Goal: Task Accomplishment & Management: Manage account settings

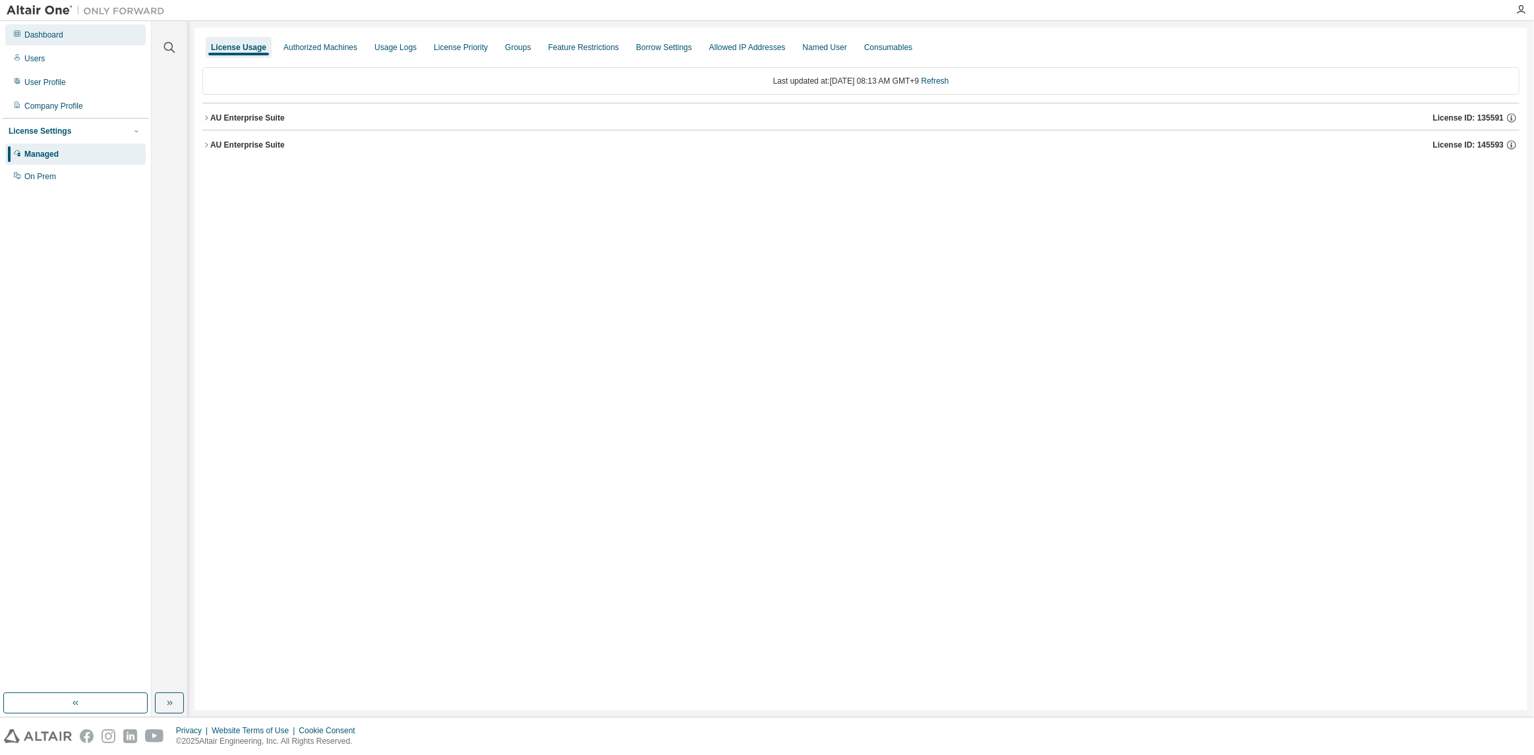
click at [36, 38] on div "Dashboard" at bounding box center [43, 35] width 39 height 11
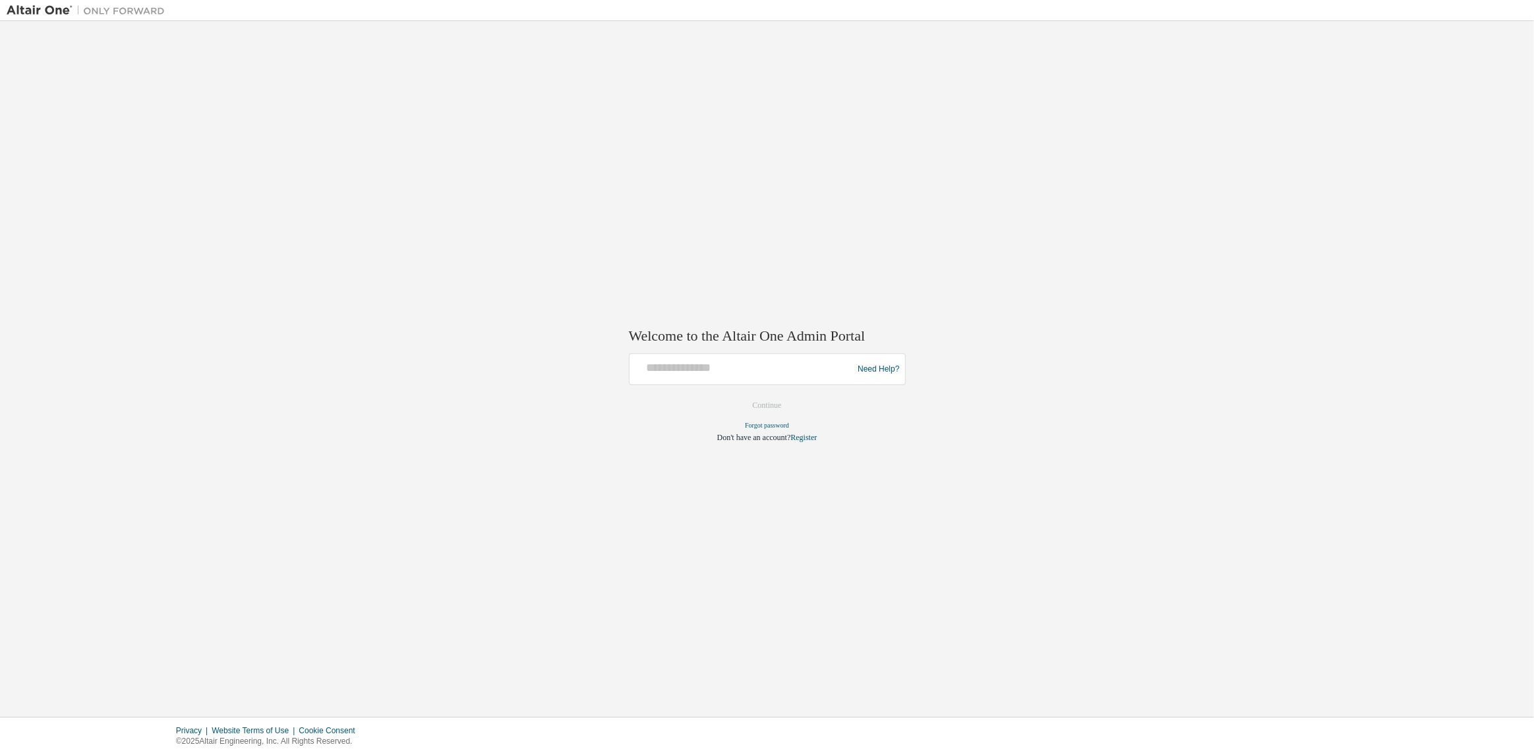
click at [710, 376] on div at bounding box center [743, 369] width 217 height 25
click at [625, 427] on div "Welcome to the Altair One Admin Portal Need Help? Please make sure that you pro…" at bounding box center [767, 369] width 1520 height 683
click at [699, 371] on input "text" at bounding box center [743, 366] width 217 height 19
type input "**********"
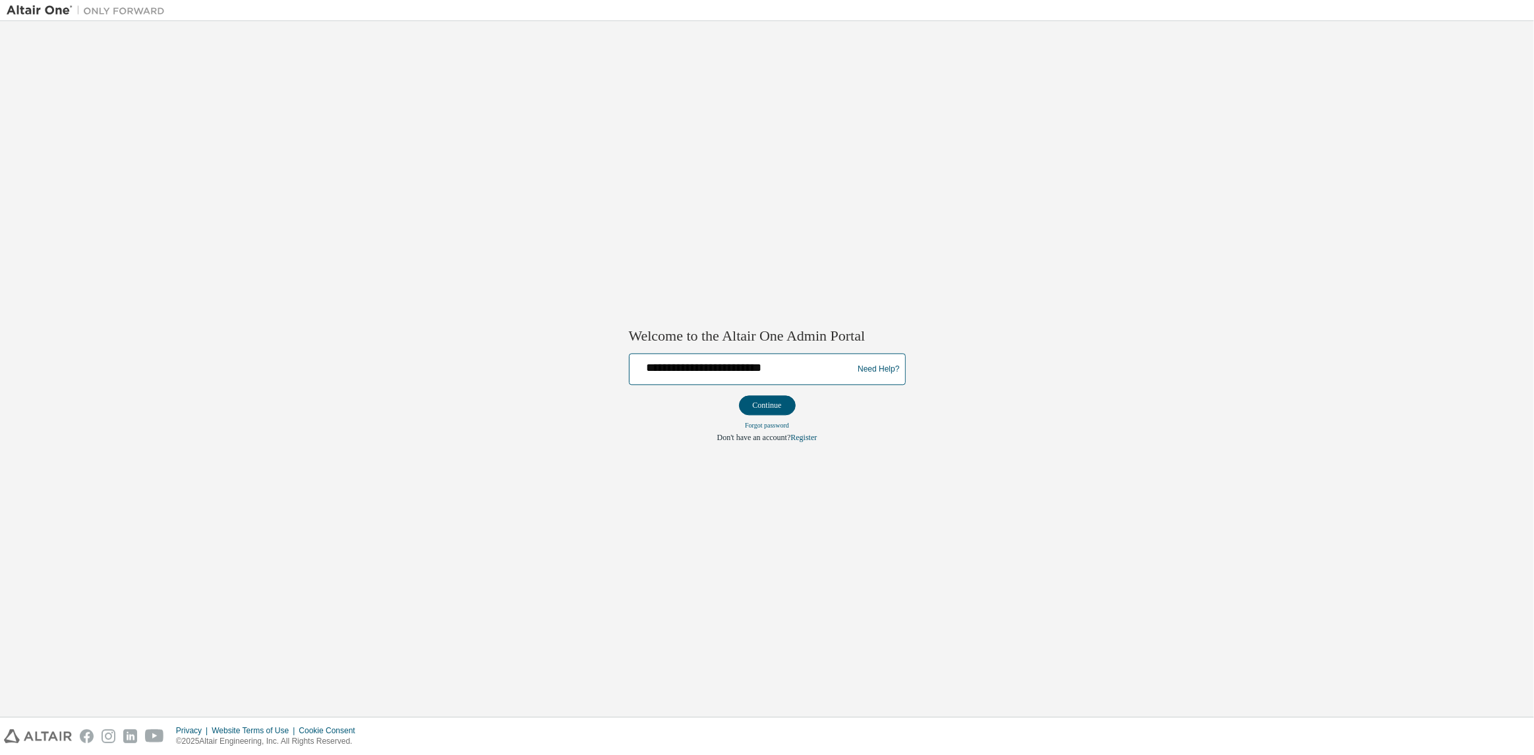
click at [739, 396] on button "Continue" at bounding box center [767, 406] width 57 height 20
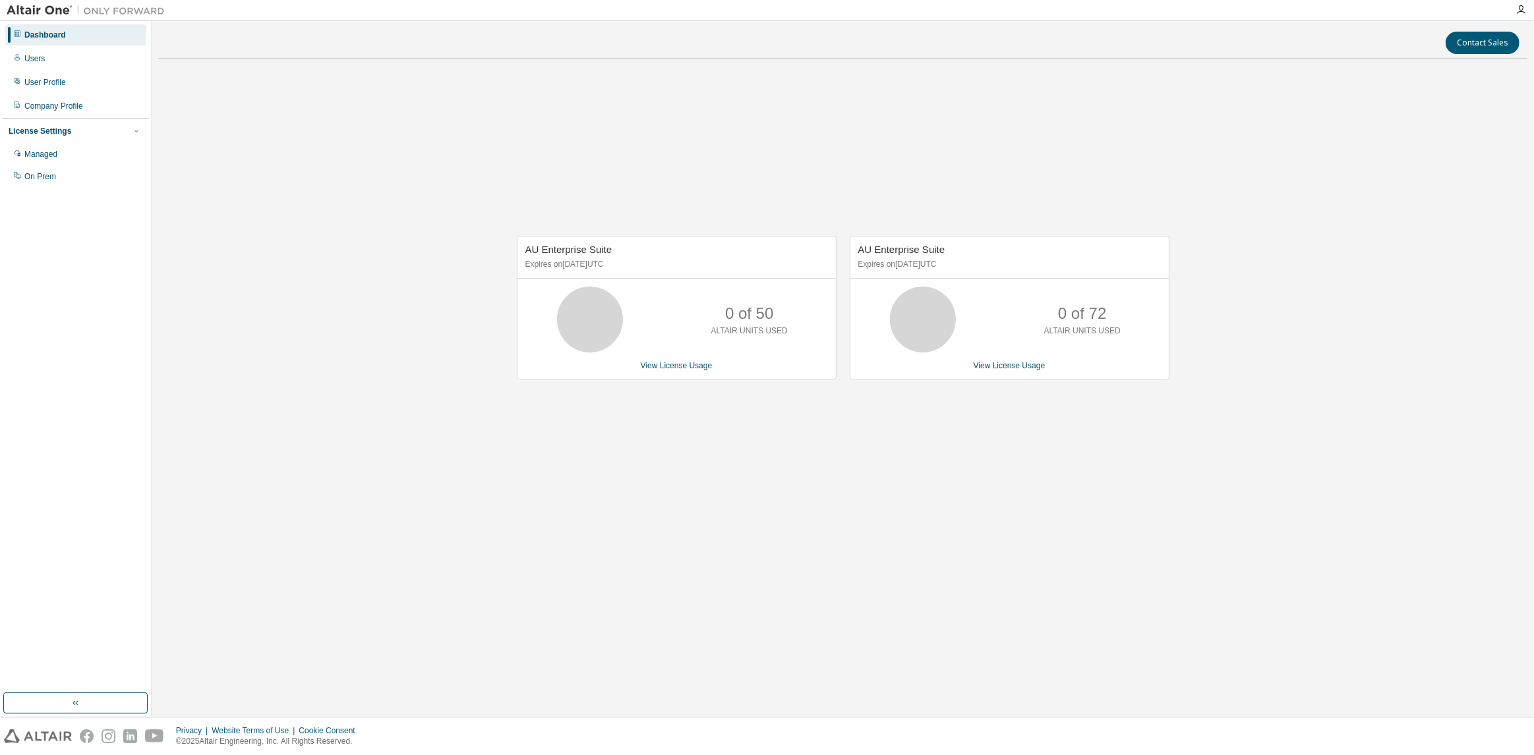
click at [531, 562] on div "Contact Sales AU Enterprise Suite Expires on January 1, 2038 UTC 0 of 50 ALTAIR…" at bounding box center [842, 369] width 1369 height 683
click at [407, 541] on div "AU Enterprise Suite Expires on January 1, 2038 UTC 0 of 50 ALTAIR UNITS USED Vi…" at bounding box center [842, 314] width 1369 height 491
